Goal: Task Accomplishment & Management: Use online tool/utility

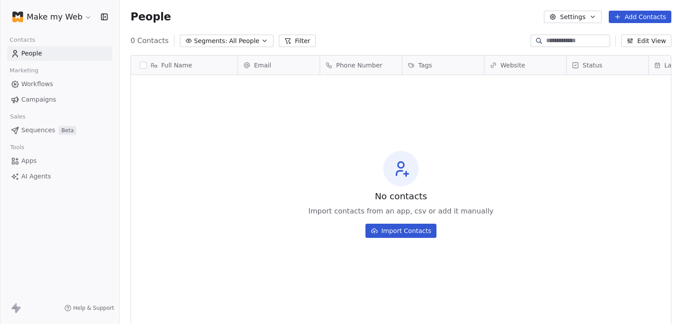
scroll to position [278, 555]
click at [35, 176] on span "AI Agents" at bounding box center [36, 176] width 30 height 9
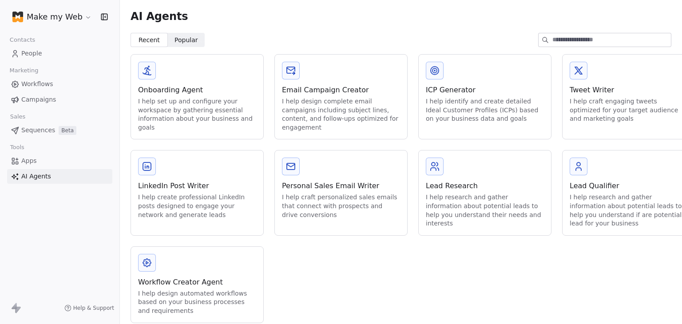
click at [195, 278] on div "Workflow Creator Agent" at bounding box center [197, 282] width 118 height 11
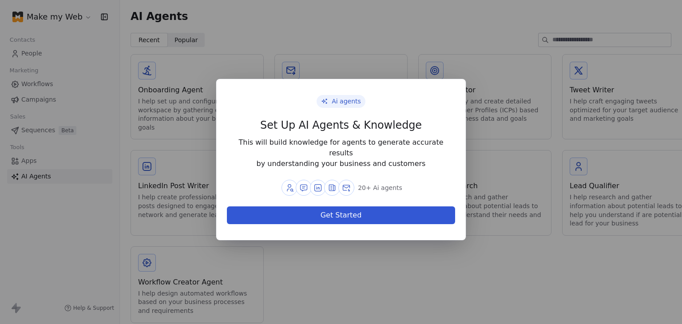
click at [357, 247] on div "Ai agents Set Up AI Agents & Knowledge This will build knowledge for agents to …" at bounding box center [341, 162] width 682 height 195
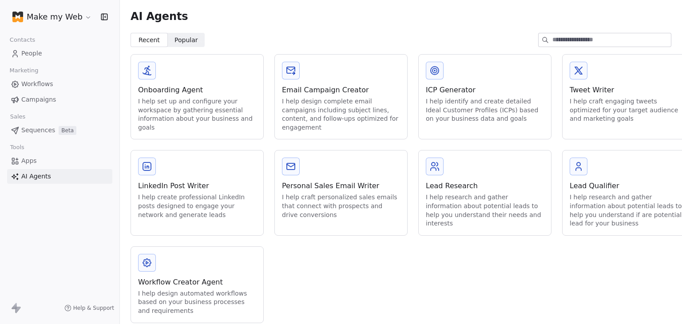
click at [47, 18] on html "Make my Web Contacts People Marketing Workflows Campaigns Sales Sequences Beta …" at bounding box center [341, 162] width 682 height 324
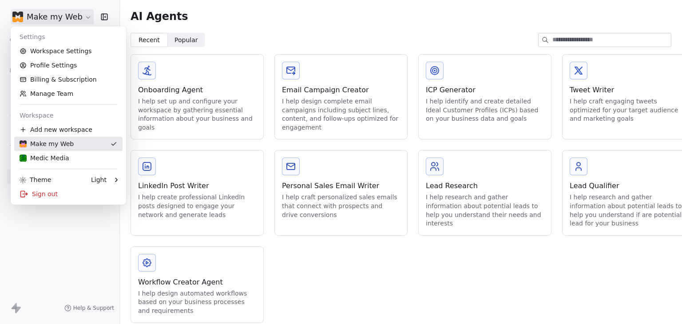
click at [48, 151] on link "Medic Media" at bounding box center [68, 158] width 108 height 14
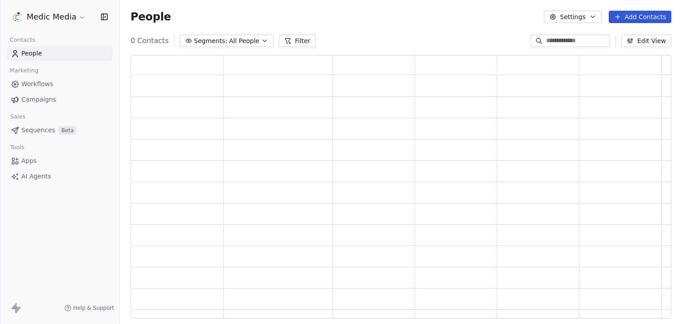
scroll to position [257, 534]
click at [40, 163] on link "Apps" at bounding box center [59, 161] width 105 height 15
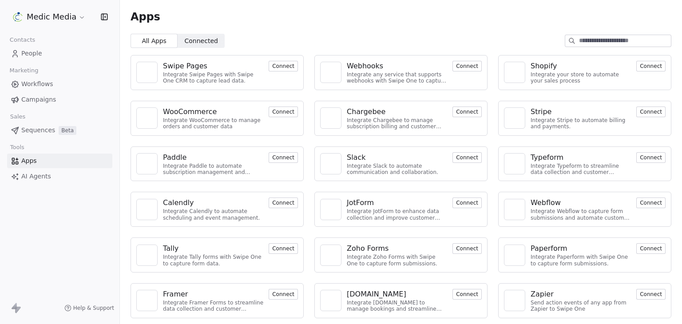
click at [34, 175] on span "AI Agents" at bounding box center [36, 176] width 30 height 9
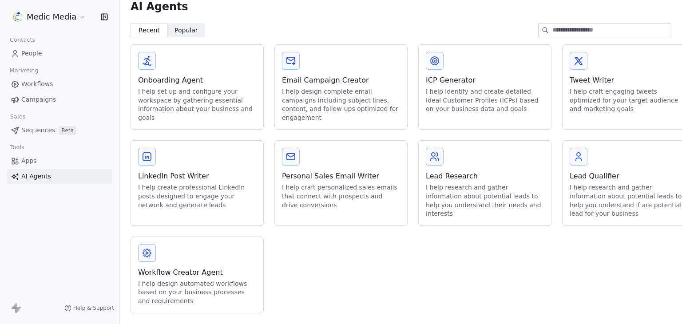
scroll to position [16, 0]
click at [160, 267] on div "Workflow Creator Agent" at bounding box center [197, 272] width 118 height 11
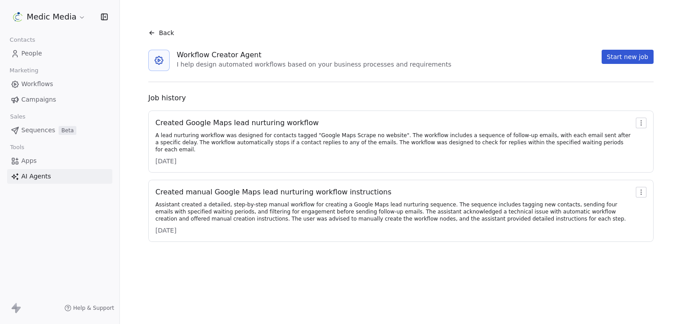
click at [282, 118] on div "Created Google Maps lead nurturing workflow" at bounding box center [393, 123] width 477 height 11
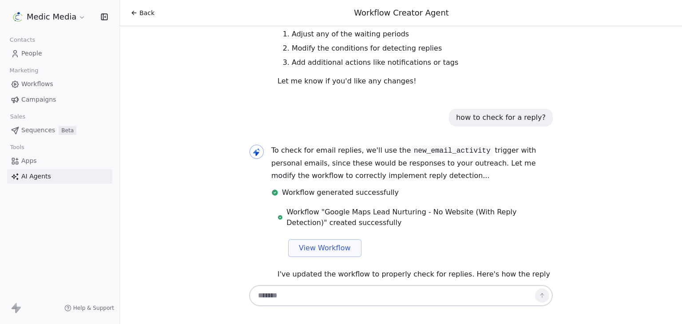
scroll to position [895, 0]
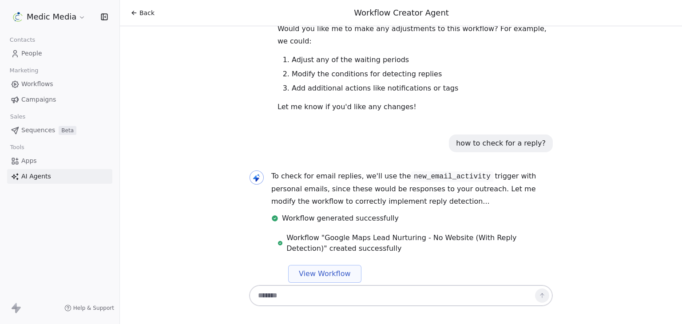
click at [302, 269] on span "View Workflow" at bounding box center [325, 274] width 52 height 11
click at [131, 10] on icon at bounding box center [134, 12] width 7 height 7
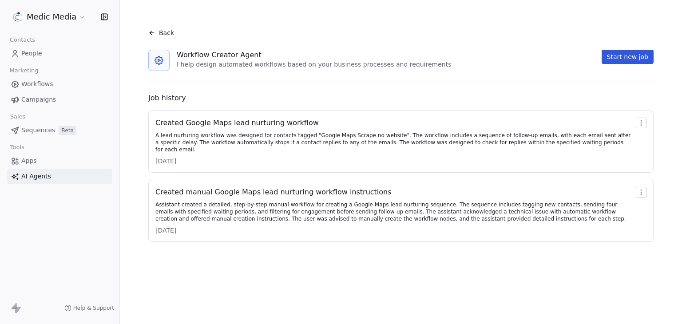
click at [167, 122] on div "Created Google Maps lead nurturing workflow" at bounding box center [393, 123] width 477 height 11
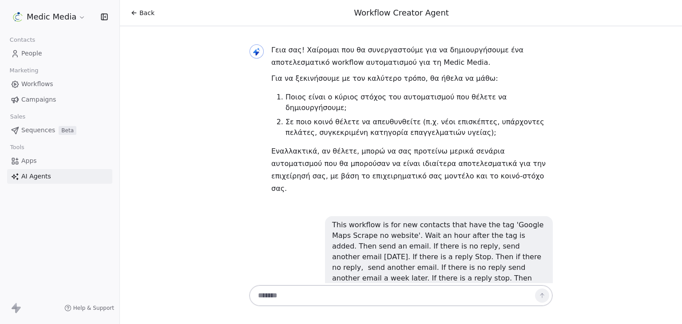
click at [138, 11] on div "Back" at bounding box center [143, 12] width 24 height 9
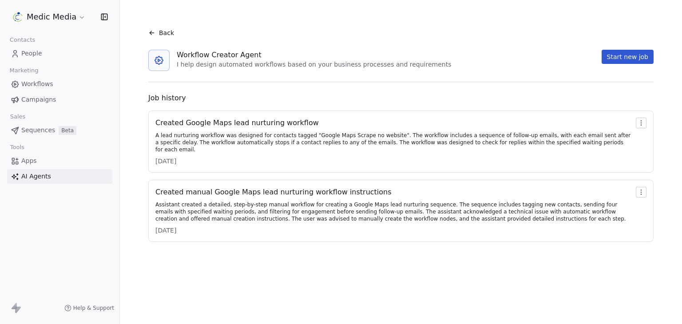
click at [300, 189] on div "Created manual Google Maps lead nurturing workflow instructions" at bounding box center [393, 192] width 477 height 11
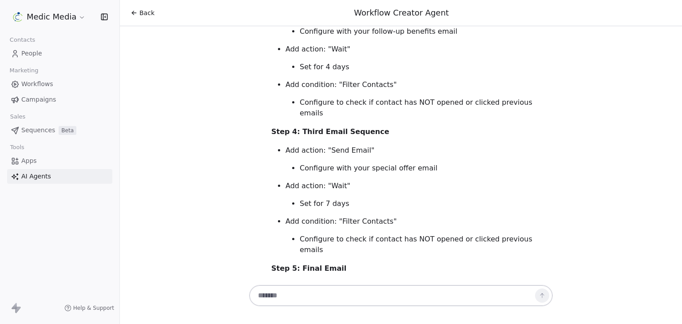
scroll to position [2544, 0]
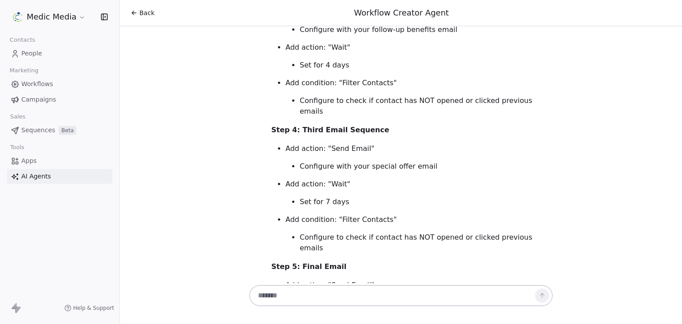
click at [141, 14] on span "Back" at bounding box center [146, 12] width 15 height 9
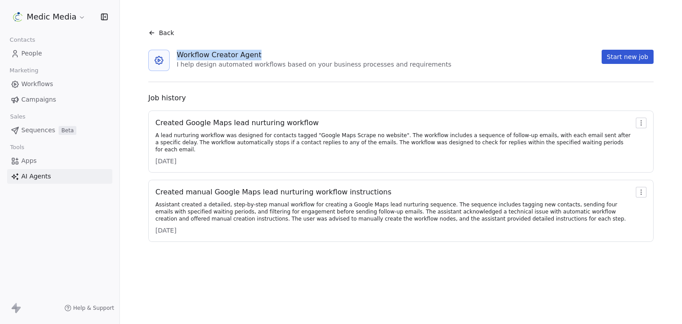
drag, startPoint x: 264, startPoint y: 53, endPoint x: 171, endPoint y: 53, distance: 92.8
click at [171, 53] on div "Workflow Creator Agent I help design automated workflows based on your business…" at bounding box center [400, 60] width 519 height 21
copy div "Workflow Creator Agent"
click at [29, 85] on span "Workflows" at bounding box center [37, 83] width 32 height 9
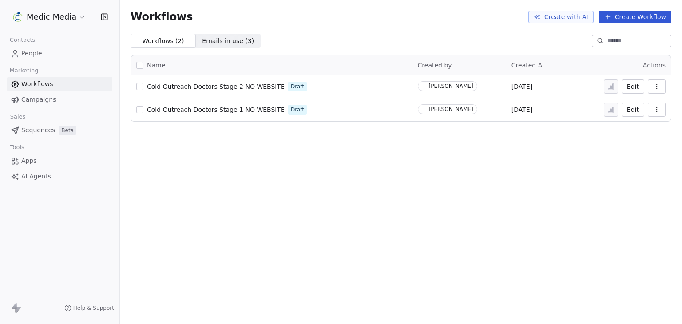
click at [245, 85] on span "Cold Outreach Doctors Stage 2 NO WEBSITE" at bounding box center [216, 86] width 138 height 7
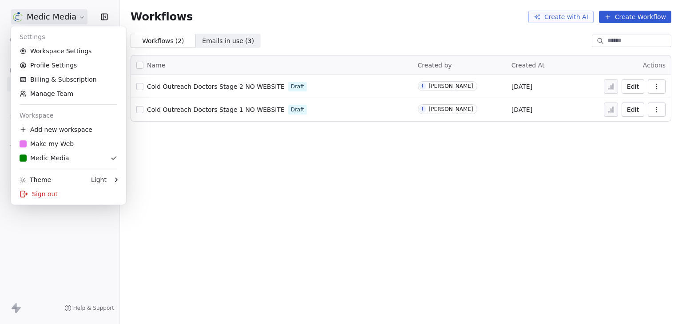
click at [74, 19] on html "Medic Media Contacts People Marketing Workflows Campaigns Sales Sequences Beta …" at bounding box center [341, 162] width 682 height 324
click at [51, 196] on div "Sign out" at bounding box center [68, 194] width 108 height 14
